Goal: Transaction & Acquisition: Purchase product/service

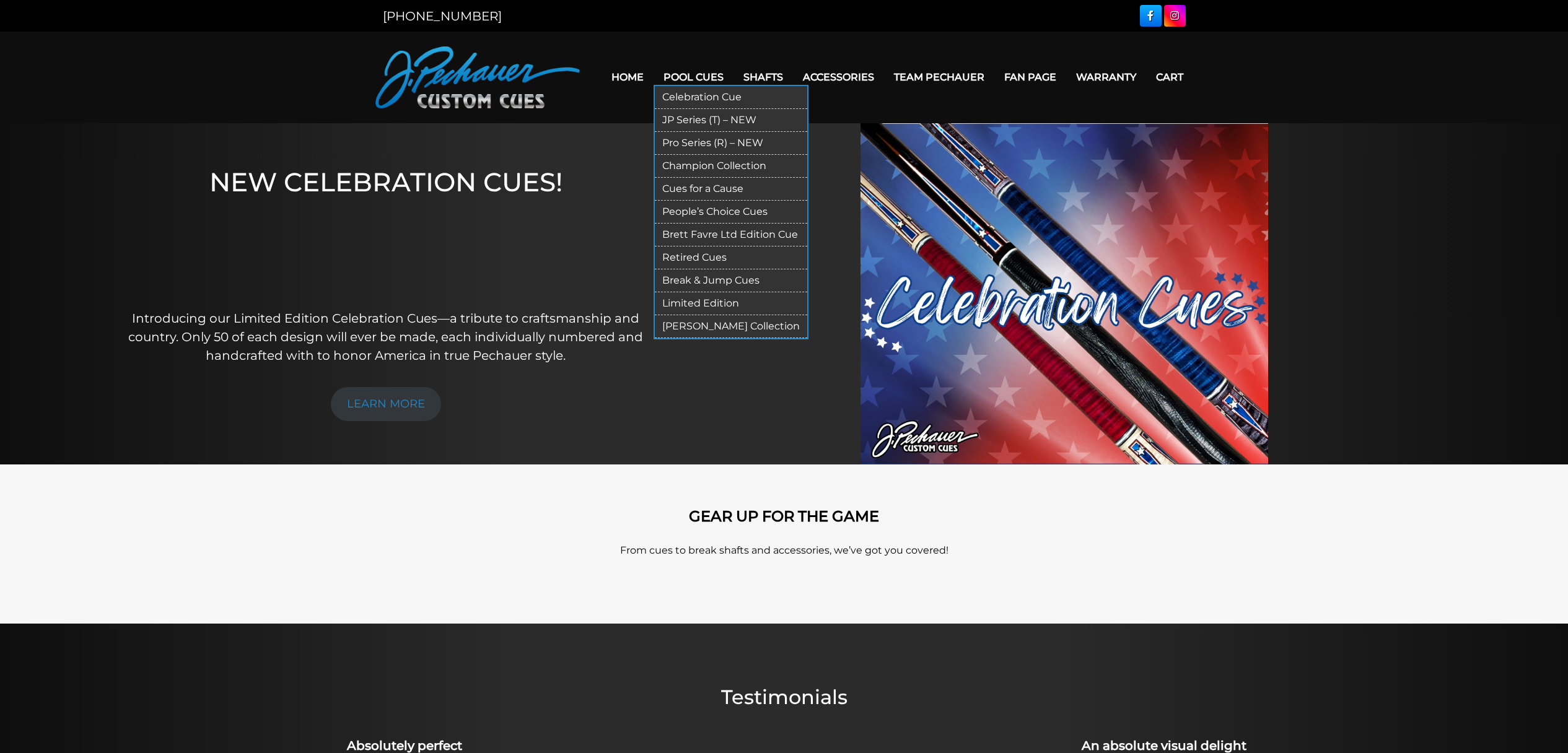
click at [712, 280] on link "Break & Jump Cues" at bounding box center [731, 281] width 153 height 23
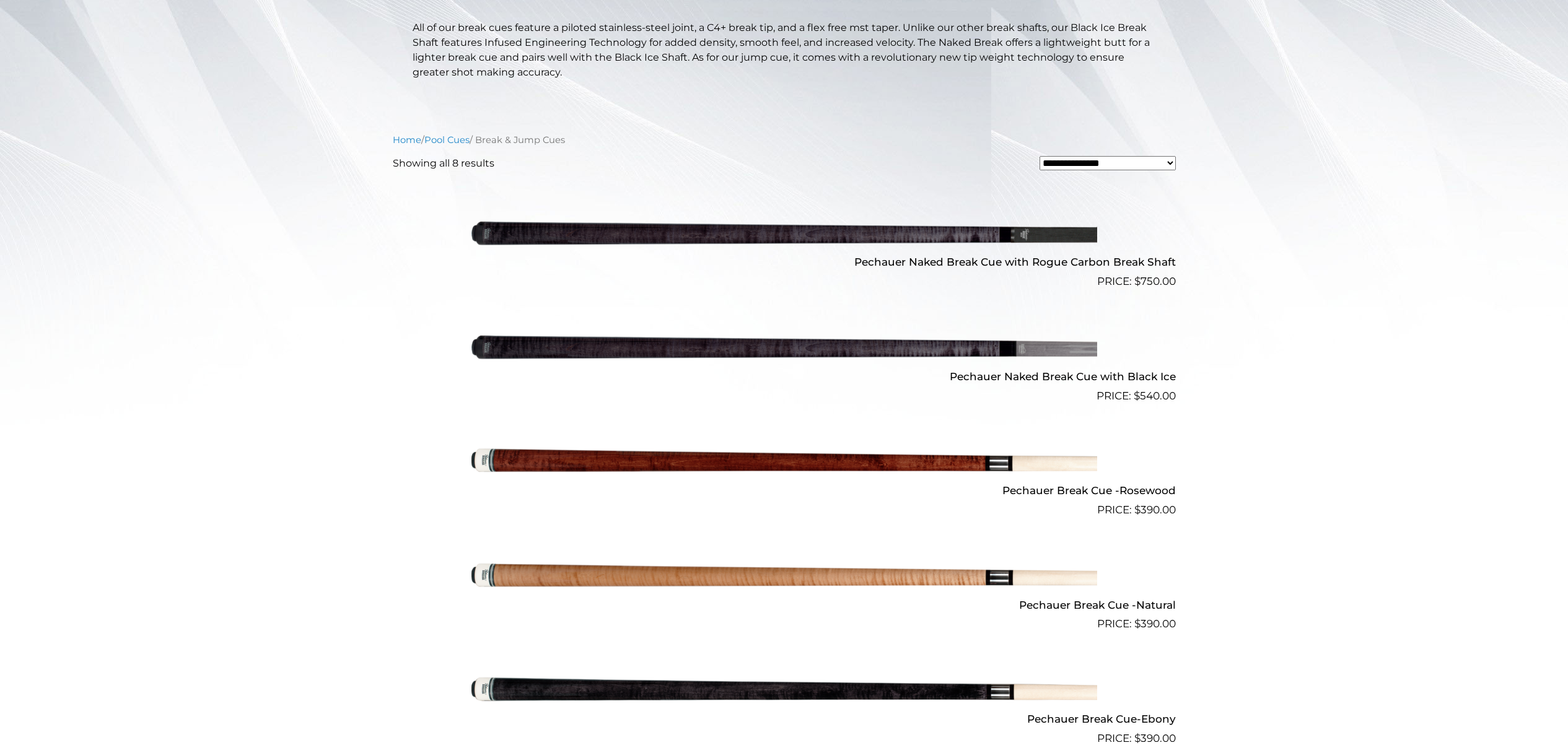
scroll to position [311, 0]
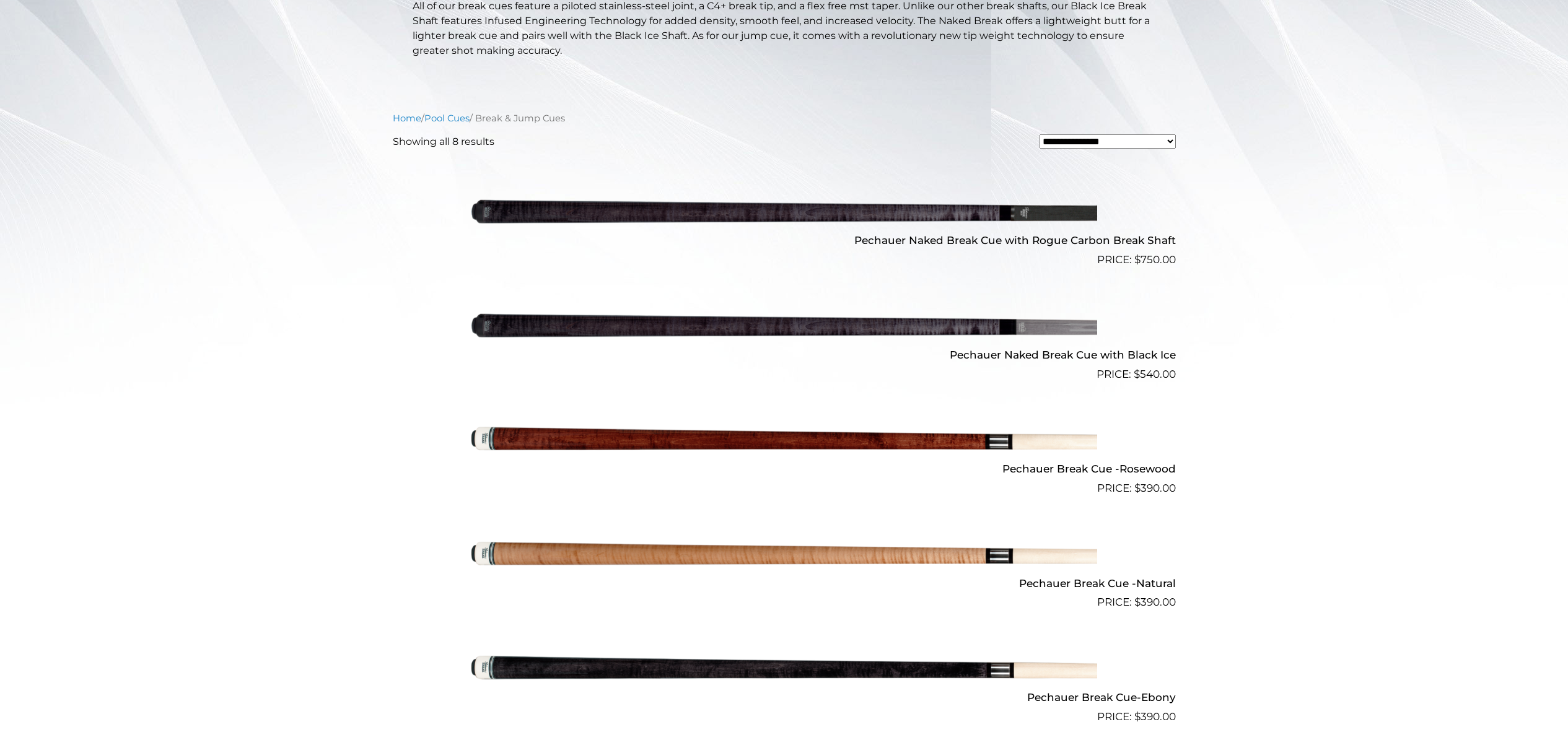
click at [841, 330] on img at bounding box center [784, 326] width 625 height 104
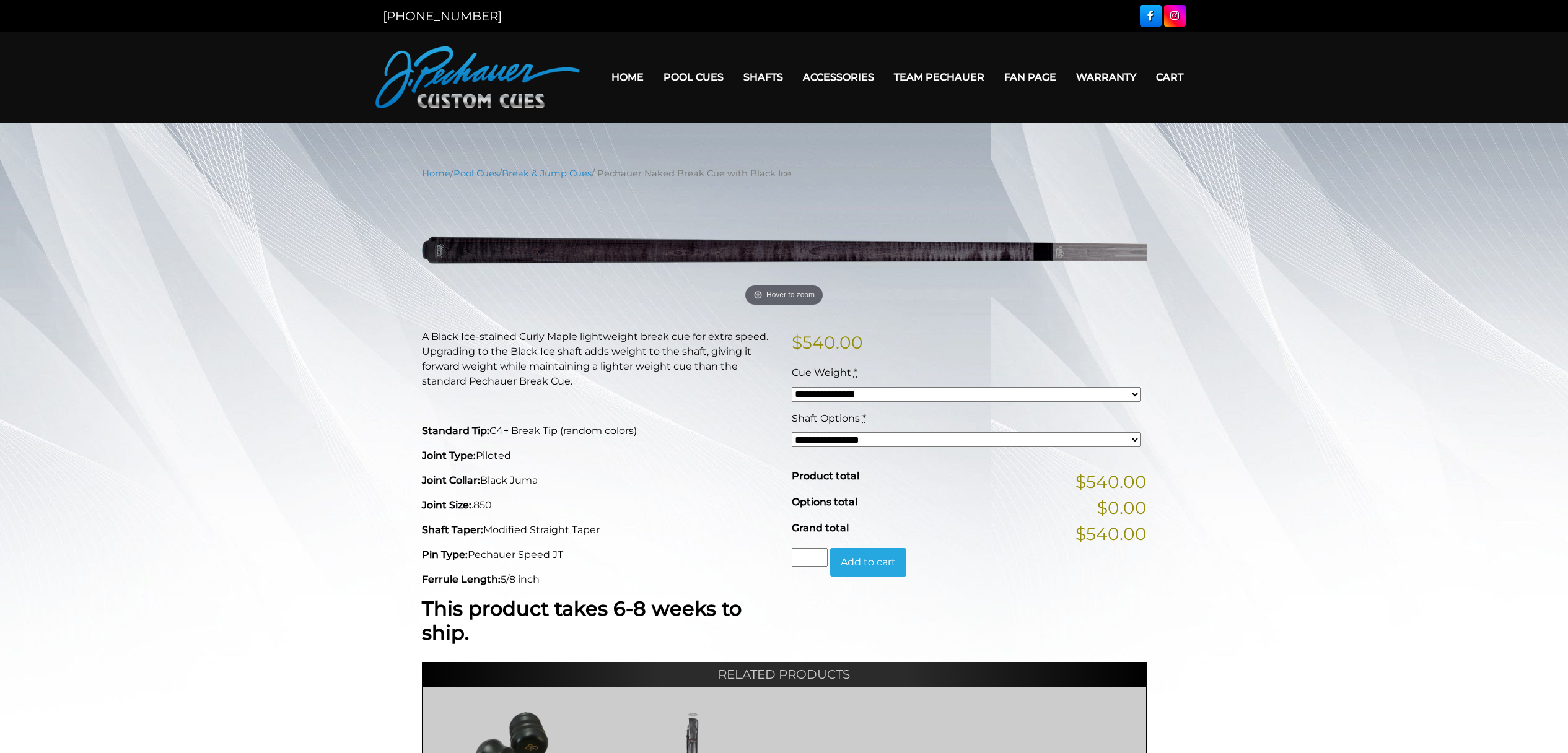
click at [849, 394] on select "**********" at bounding box center [966, 395] width 349 height 15
